Goal: Task Accomplishment & Management: Complete application form

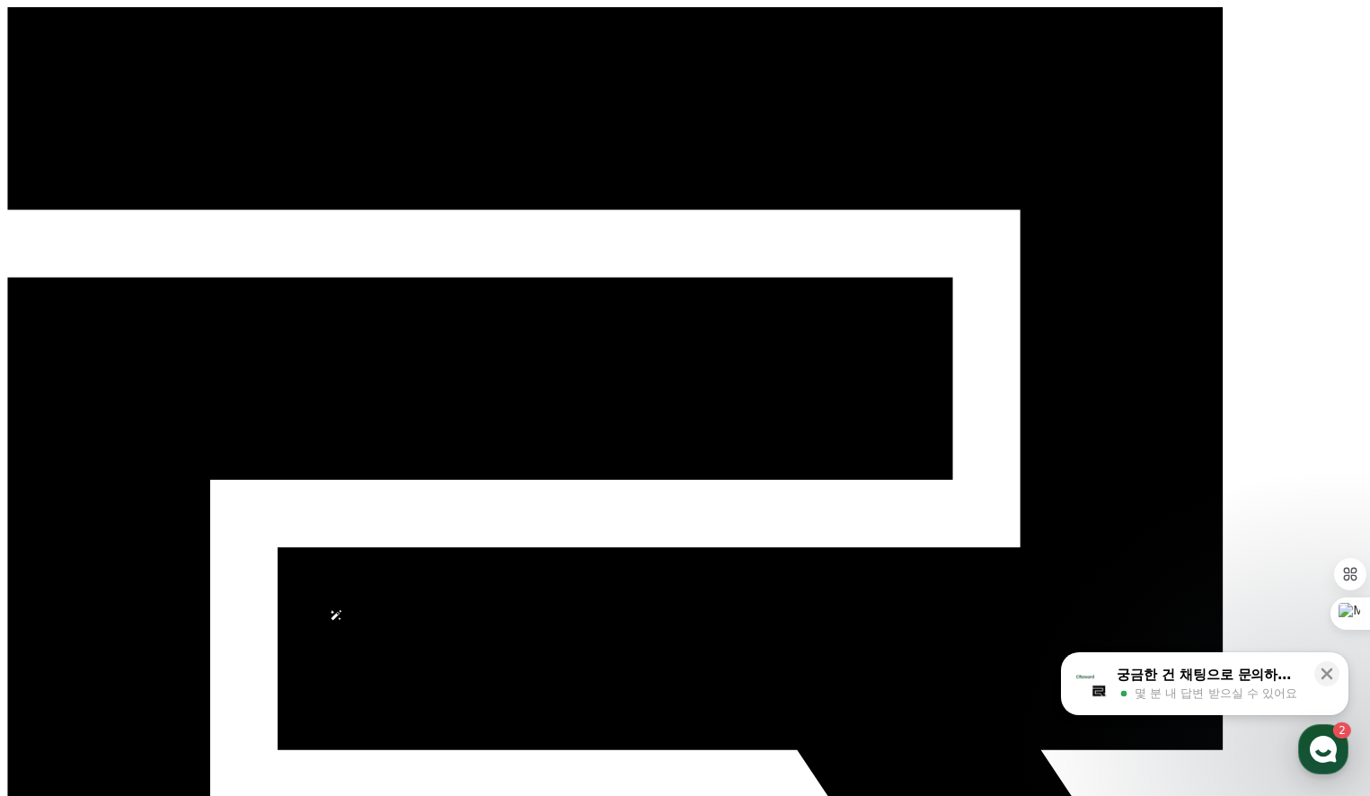
select select
drag, startPoint x: 632, startPoint y: 617, endPoint x: 443, endPoint y: 623, distance: 189.6
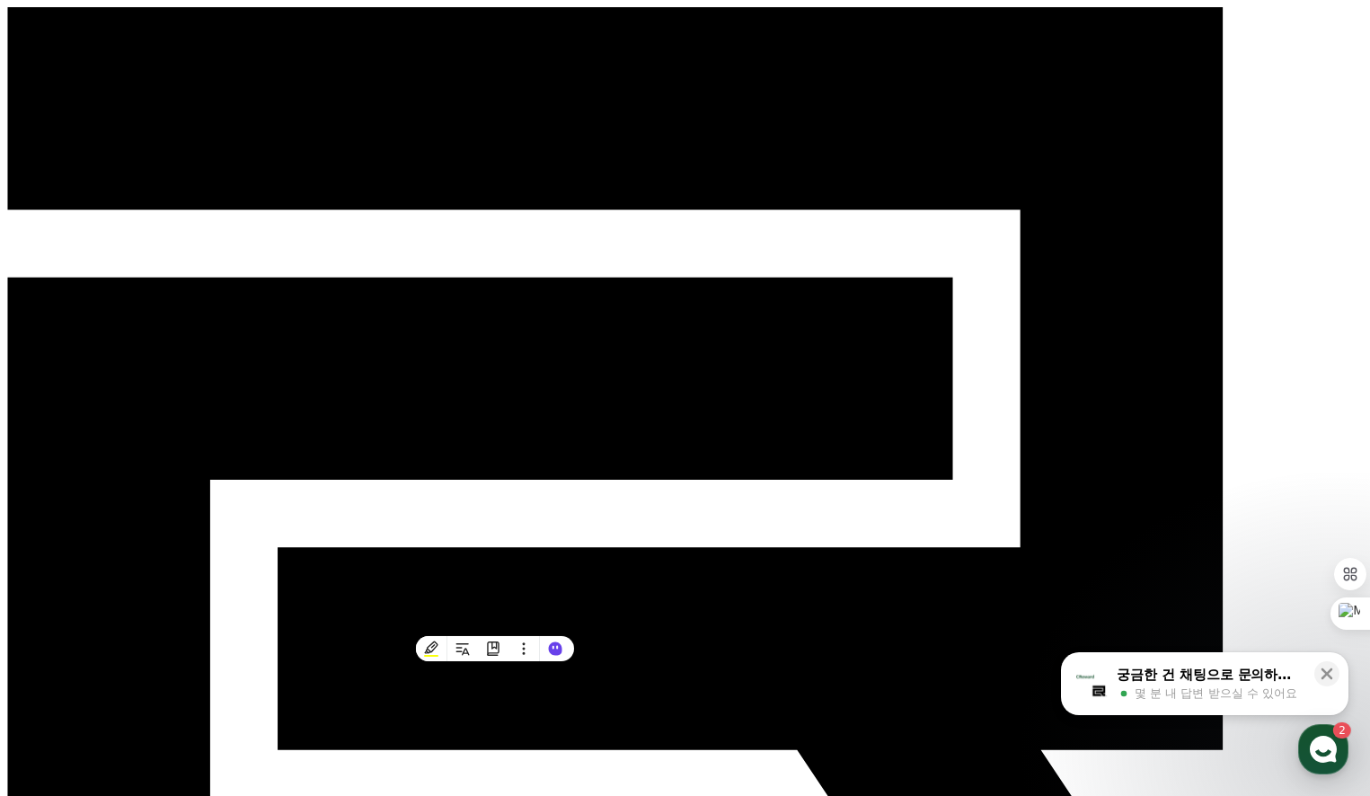
copy em "#숏챠, #shortcha, #작품제목"
drag, startPoint x: 323, startPoint y: 169, endPoint x: 57, endPoint y: 177, distance: 265.1
copy div "조상신과 시댁을 묵사발 냈습니다"
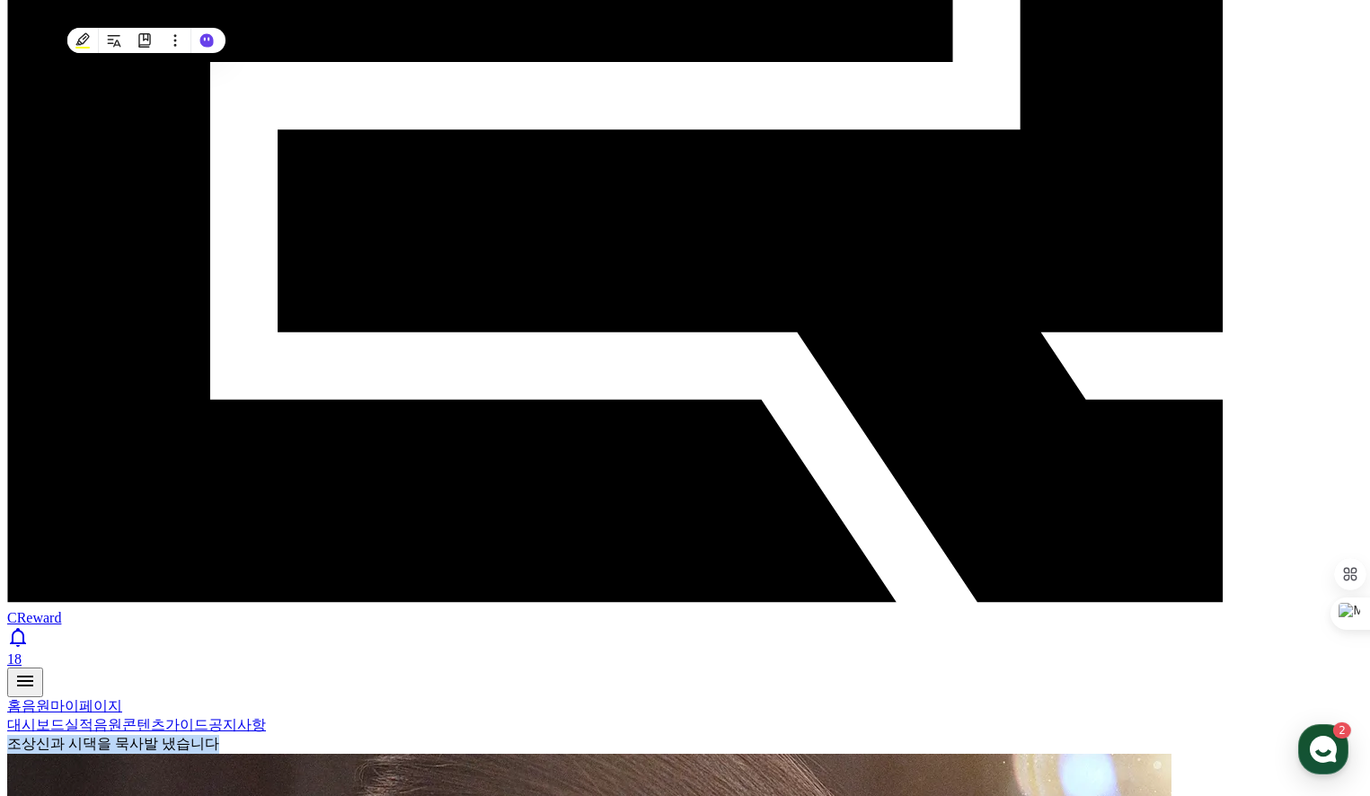
scroll to position [449, 0]
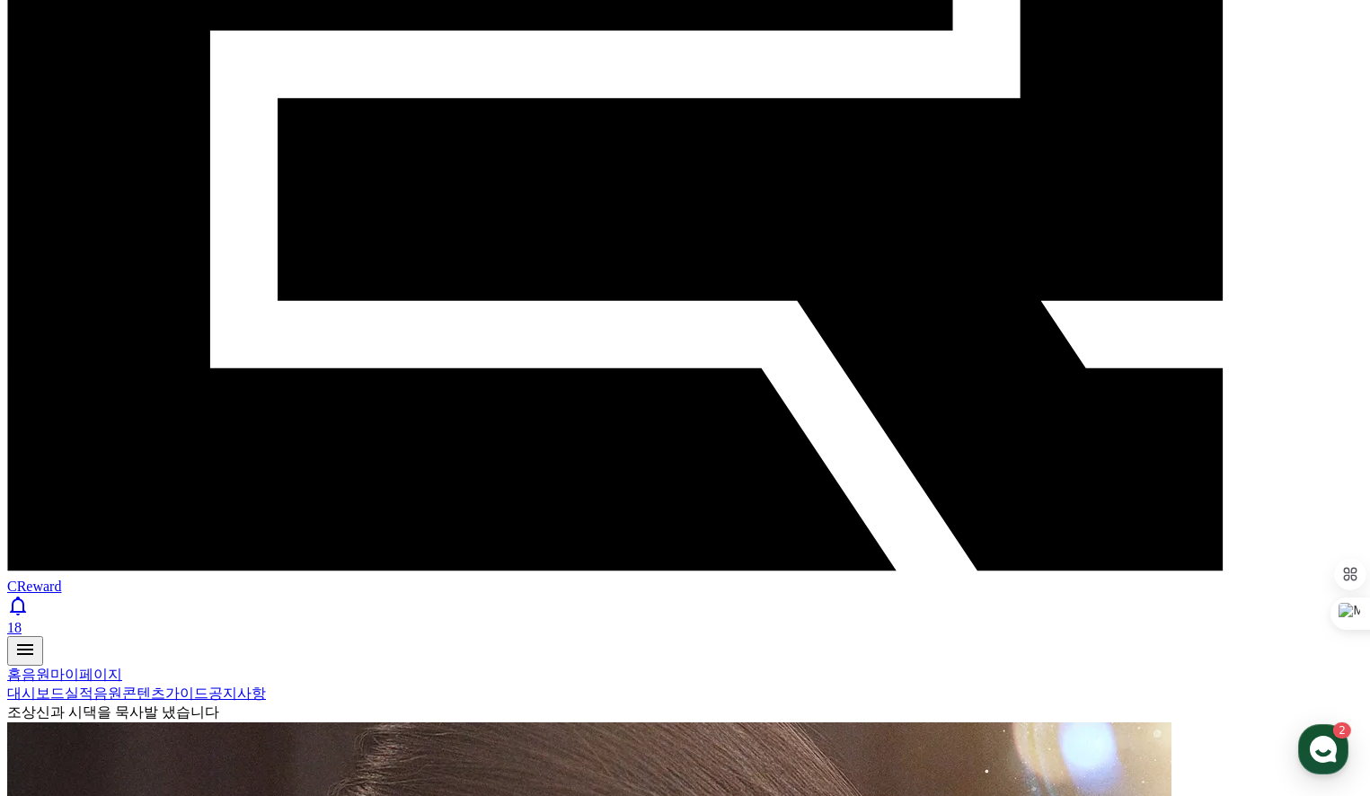
paste input "**********"
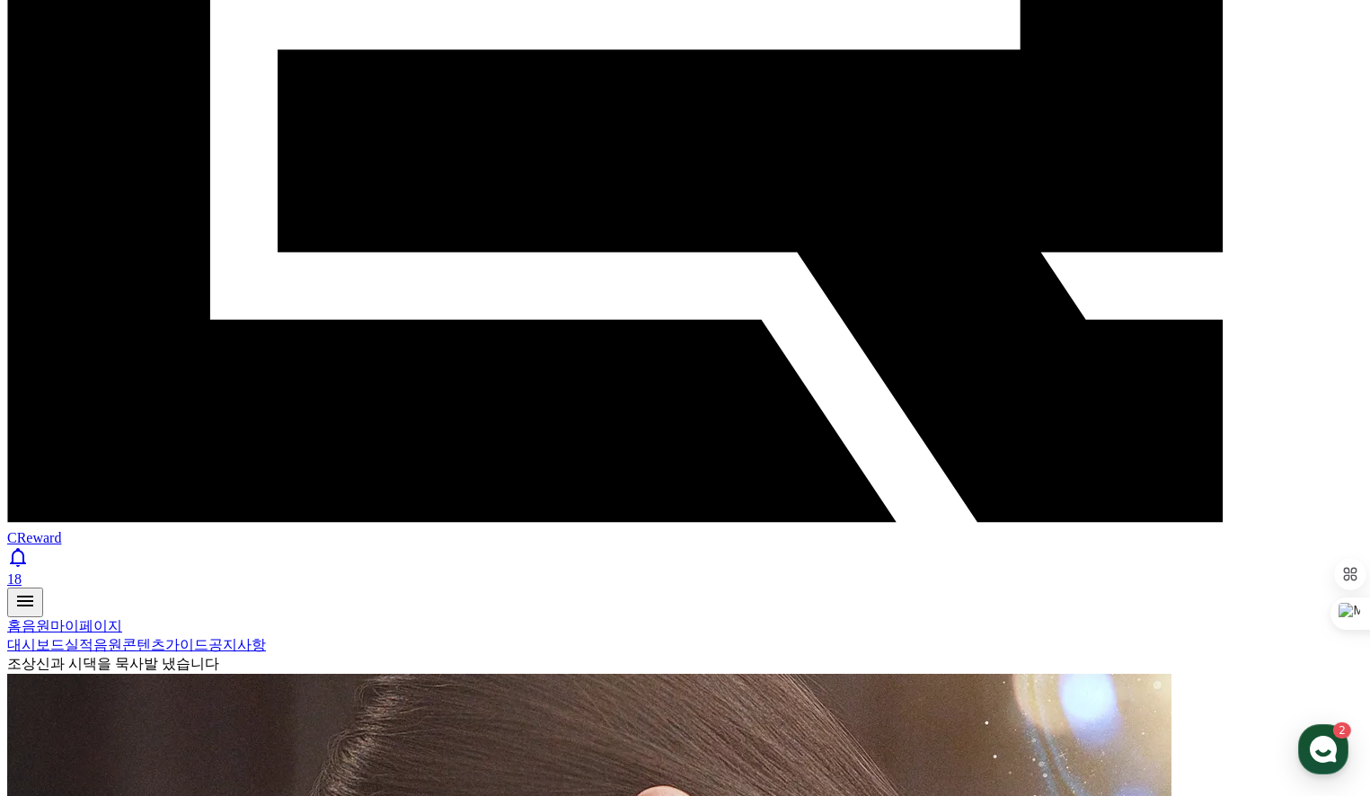
scroll to position [539, 0]
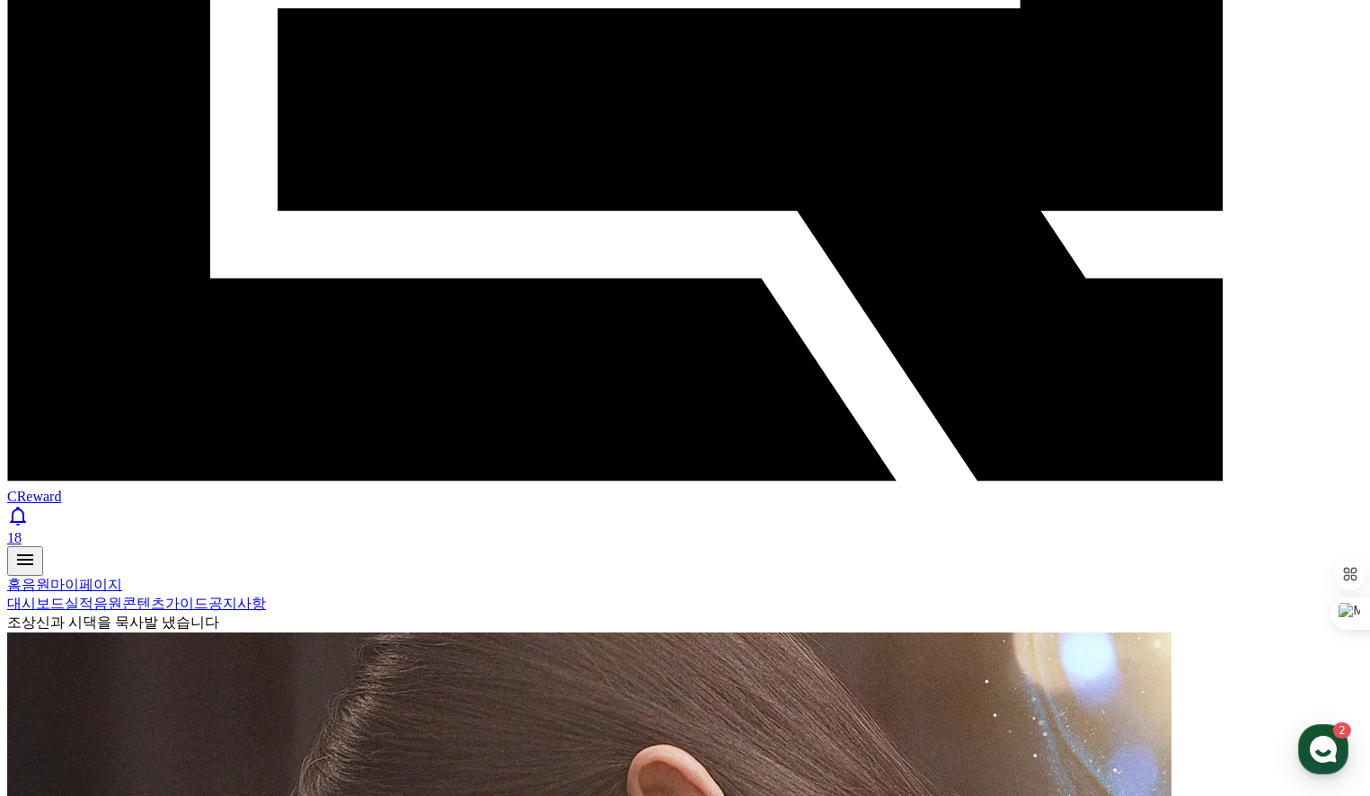
type input "**********"
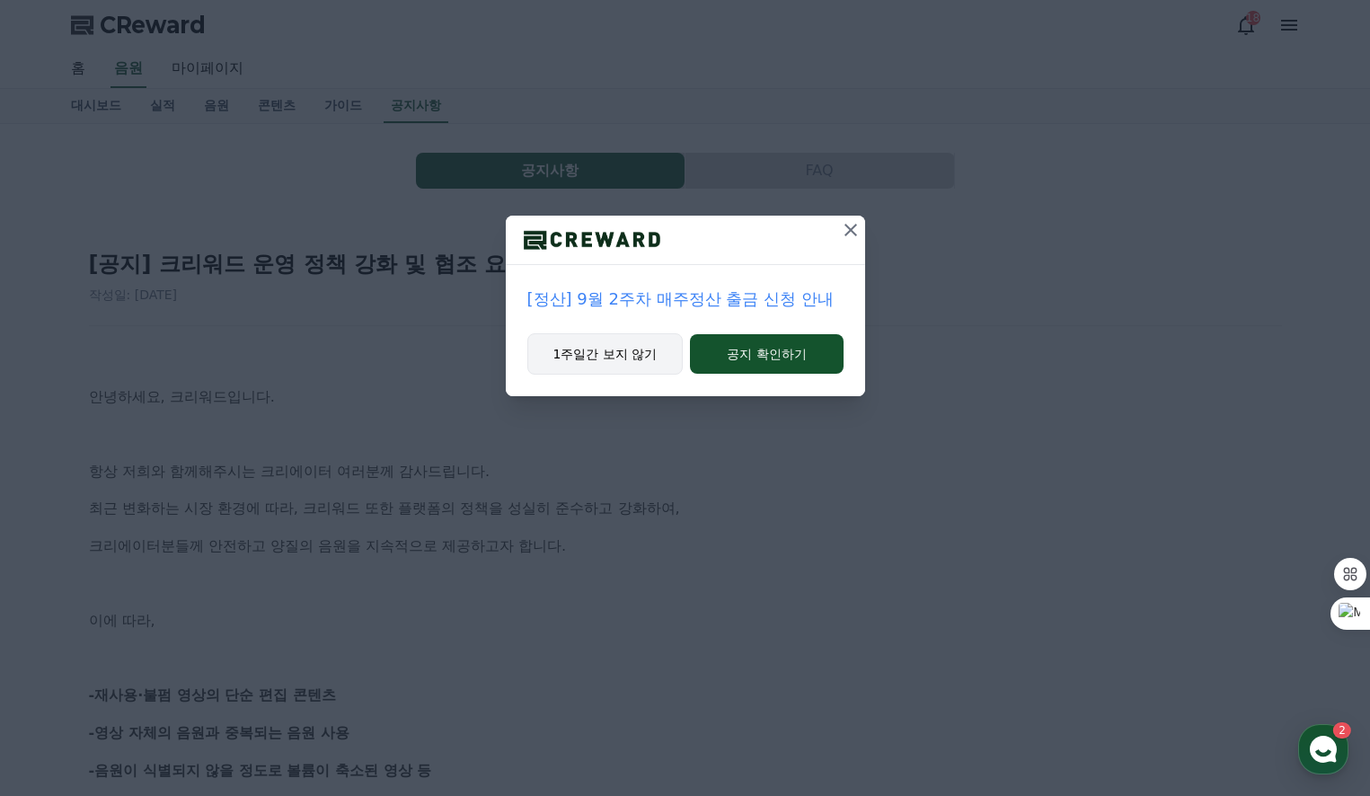
click at [612, 363] on button "1주일간 보지 않기" at bounding box center [605, 353] width 156 height 41
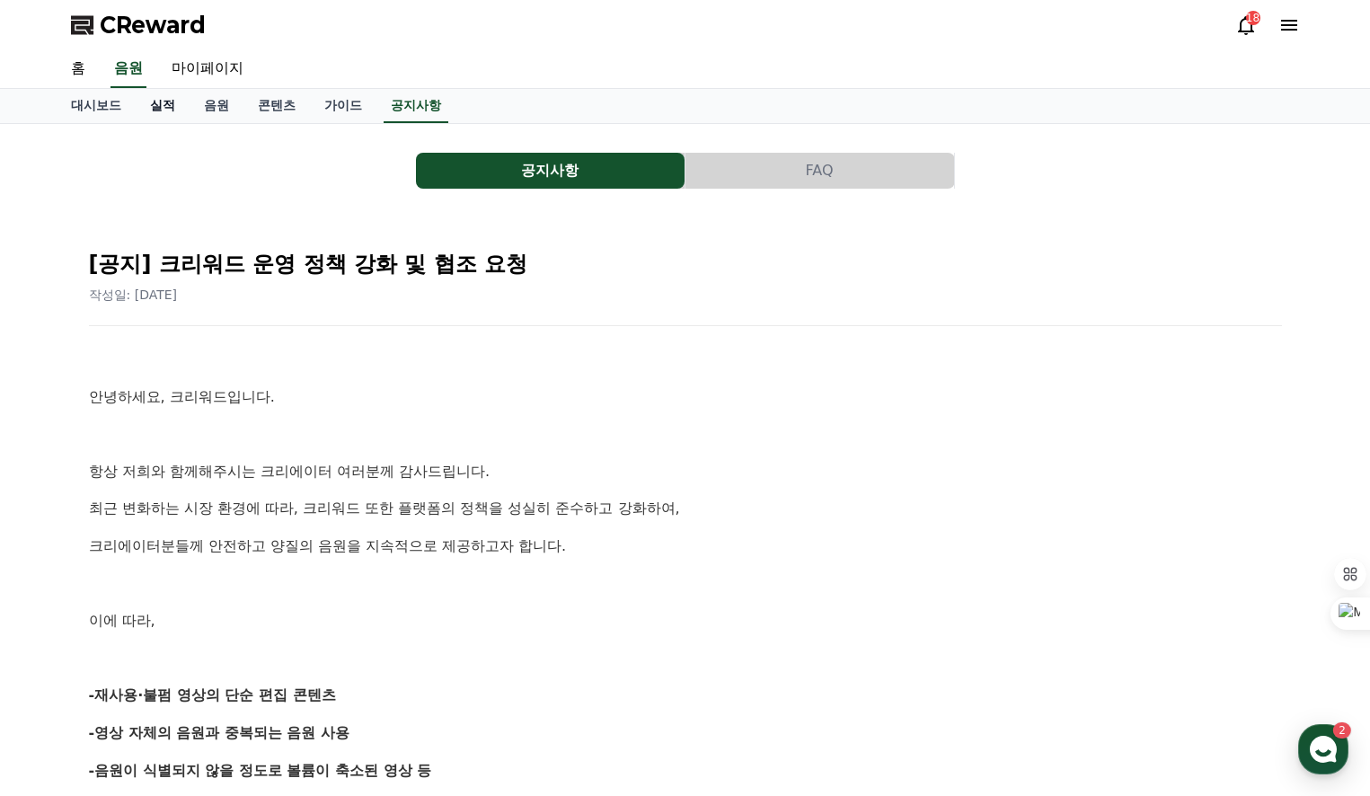
click at [167, 108] on link "실적" at bounding box center [163, 106] width 54 height 34
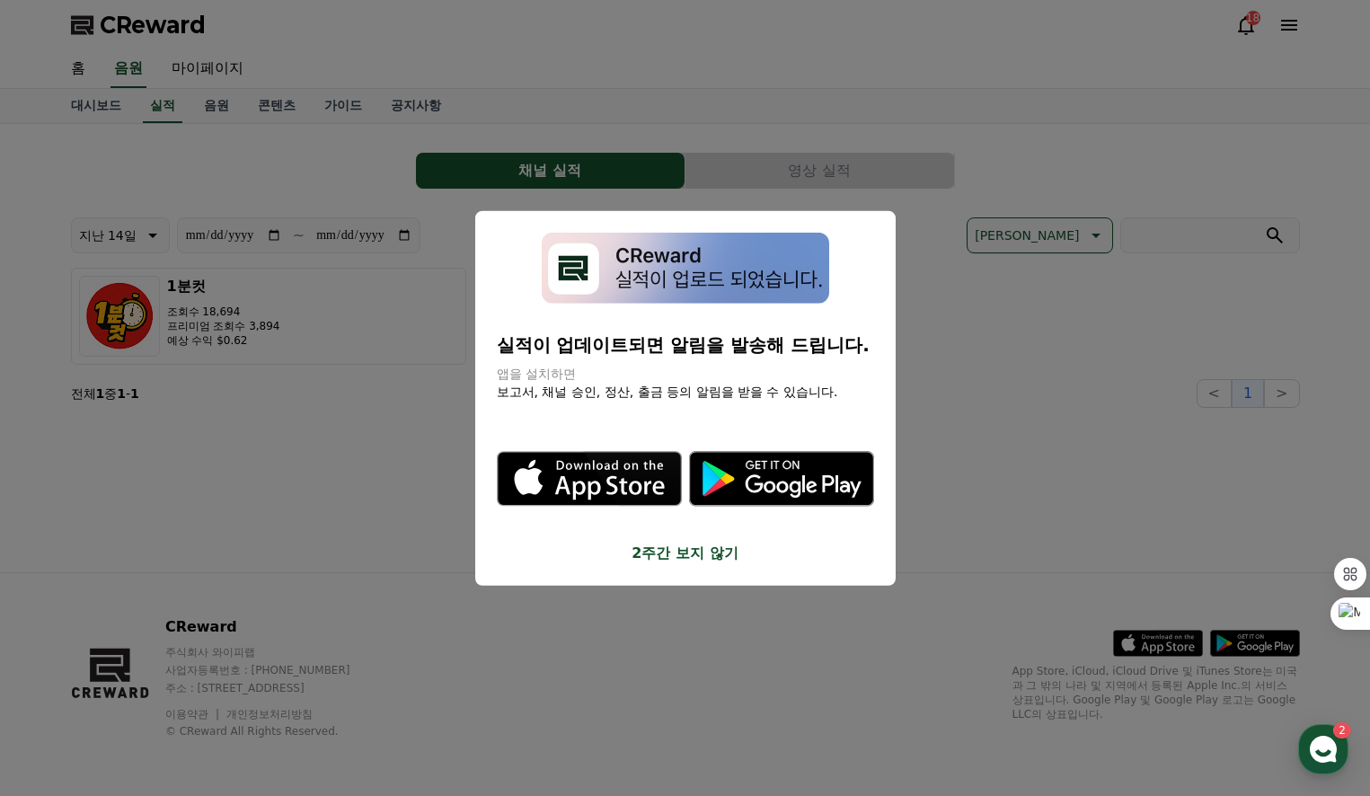
click at [687, 558] on button "2주간 보지 않기" at bounding box center [685, 553] width 377 height 22
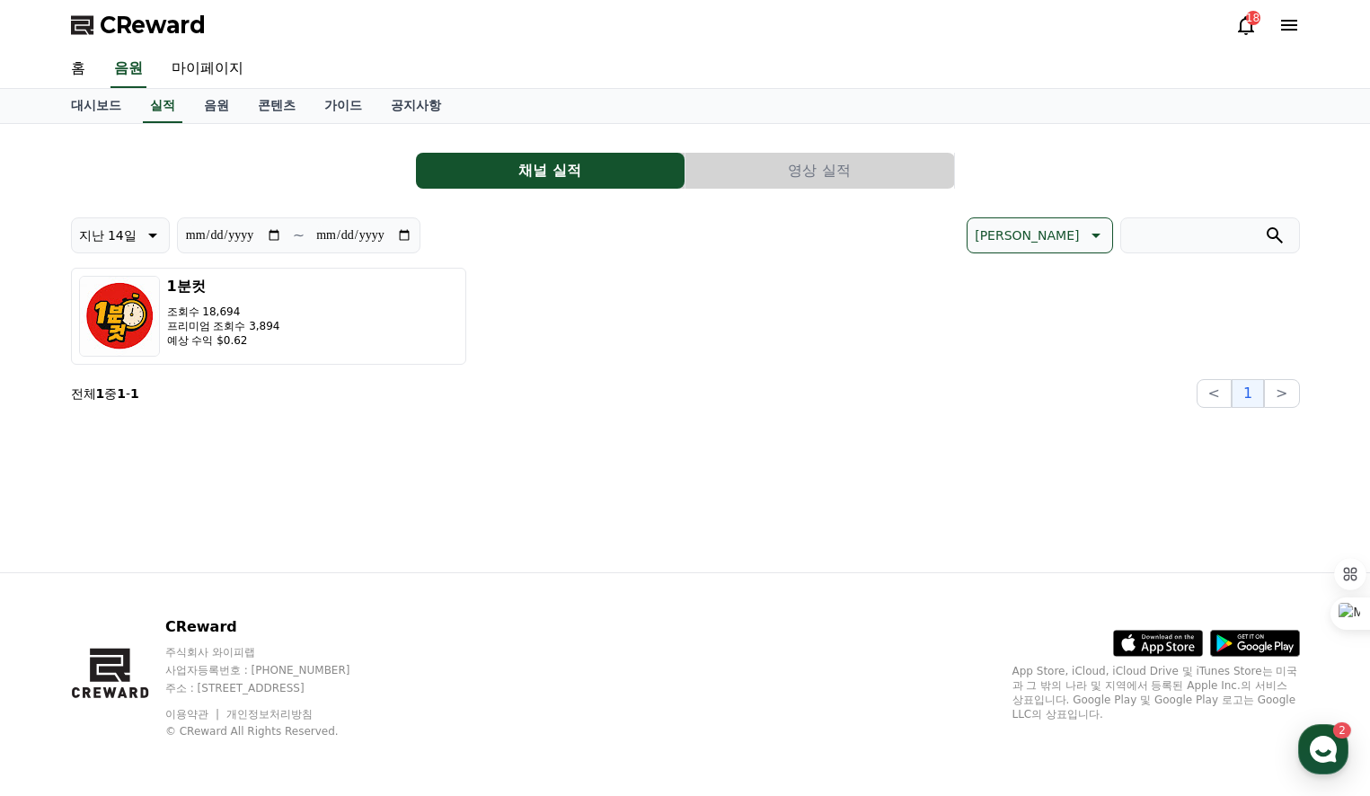
click at [800, 172] on button "영상 실적" at bounding box center [819, 171] width 269 height 36
